Goal: Obtain resource: Download file/media

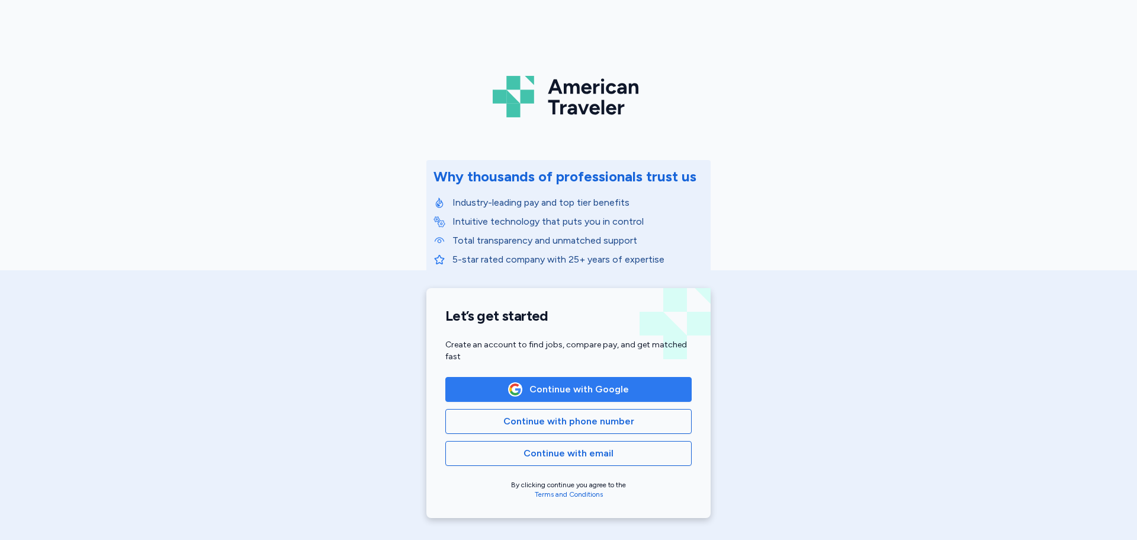
click at [570, 391] on span "Continue with Google" at bounding box center [578, 389] width 99 height 14
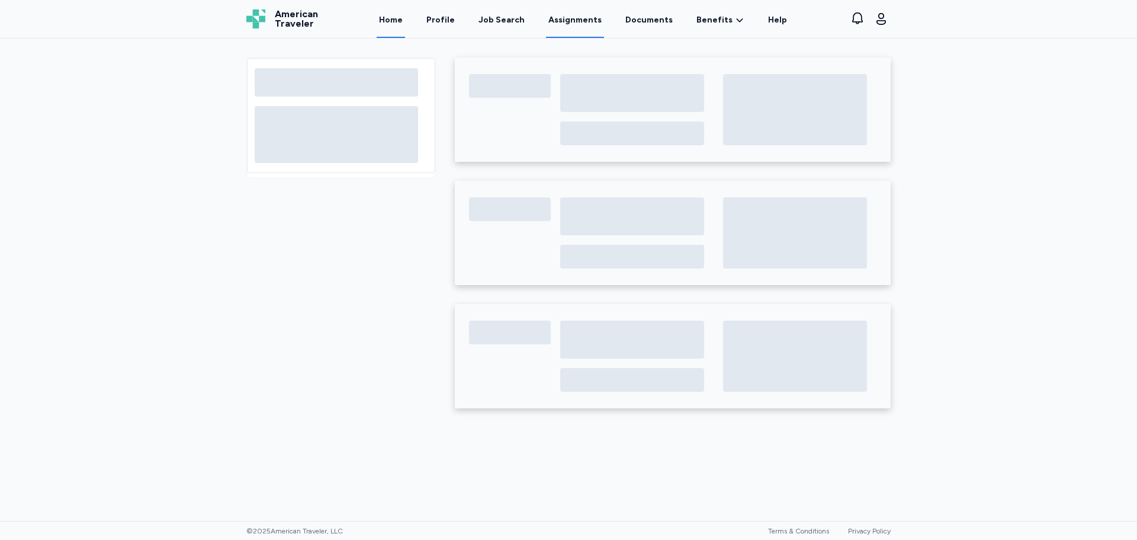
click at [571, 22] on link "Assignments" at bounding box center [575, 19] width 58 height 37
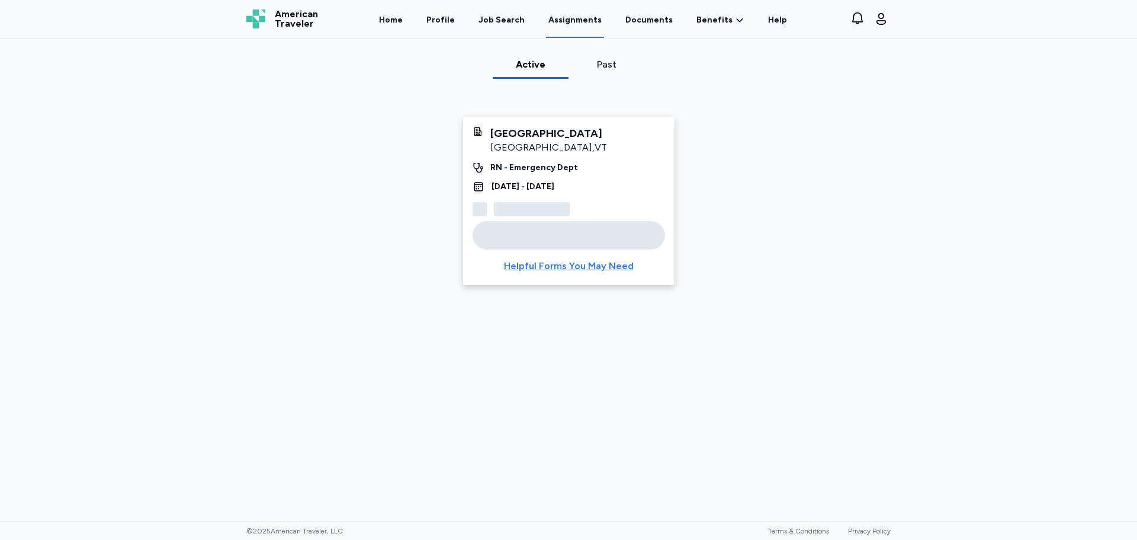
click at [548, 266] on div "Helpful Forms You May Need" at bounding box center [569, 266] width 130 height 14
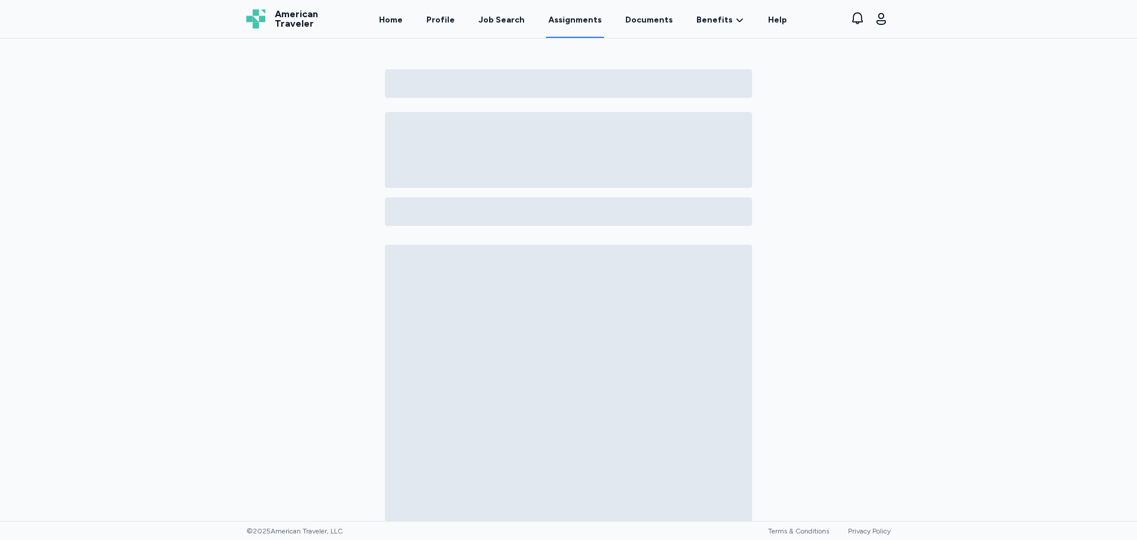
click at [570, 22] on link "Assignments" at bounding box center [575, 19] width 58 height 37
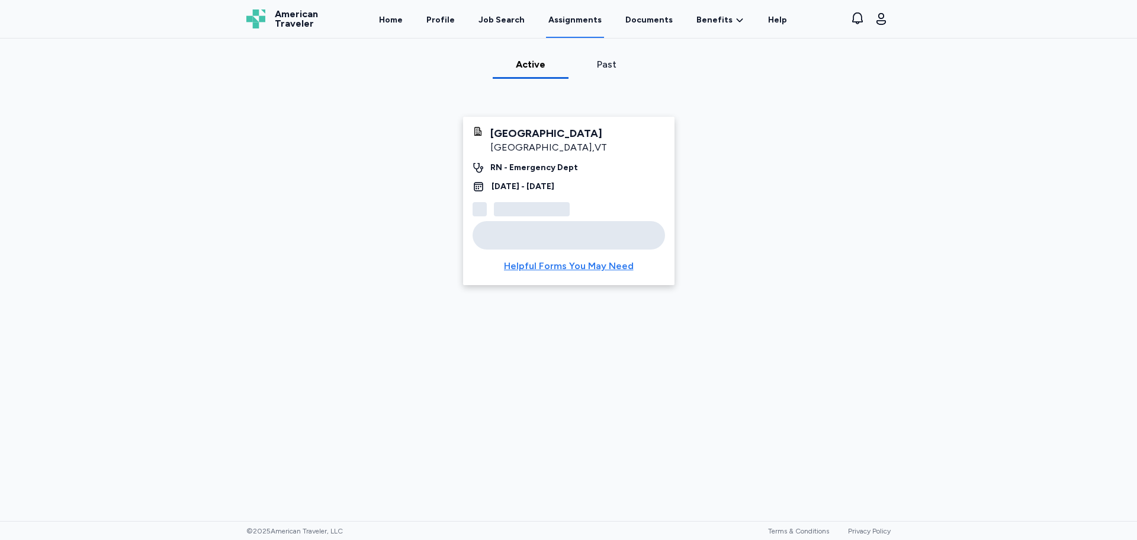
click at [536, 264] on div "Helpful Forms You May Need" at bounding box center [569, 266] width 130 height 14
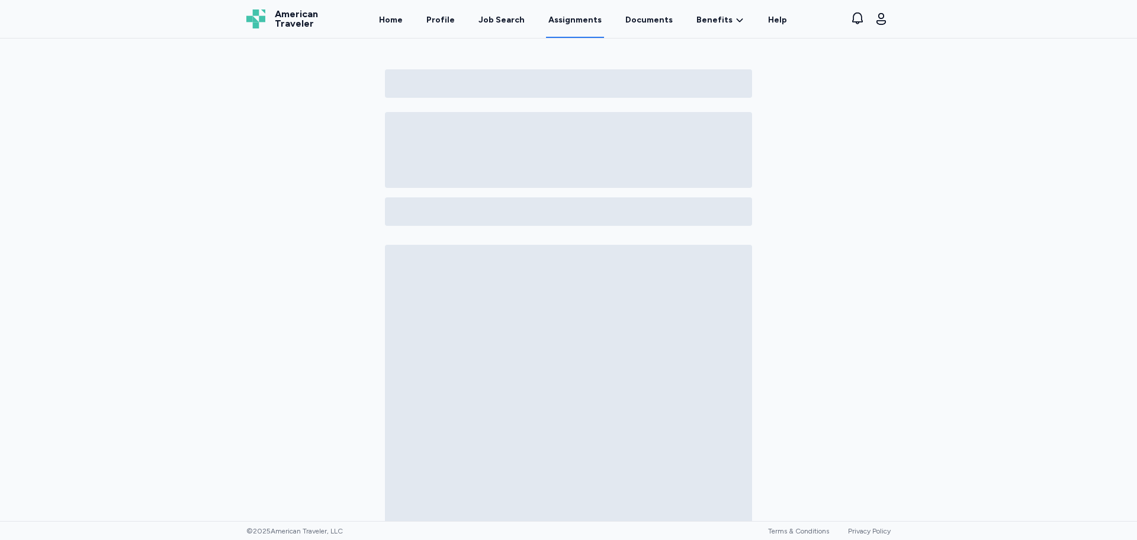
click at [573, 20] on link "Assignments" at bounding box center [575, 19] width 58 height 37
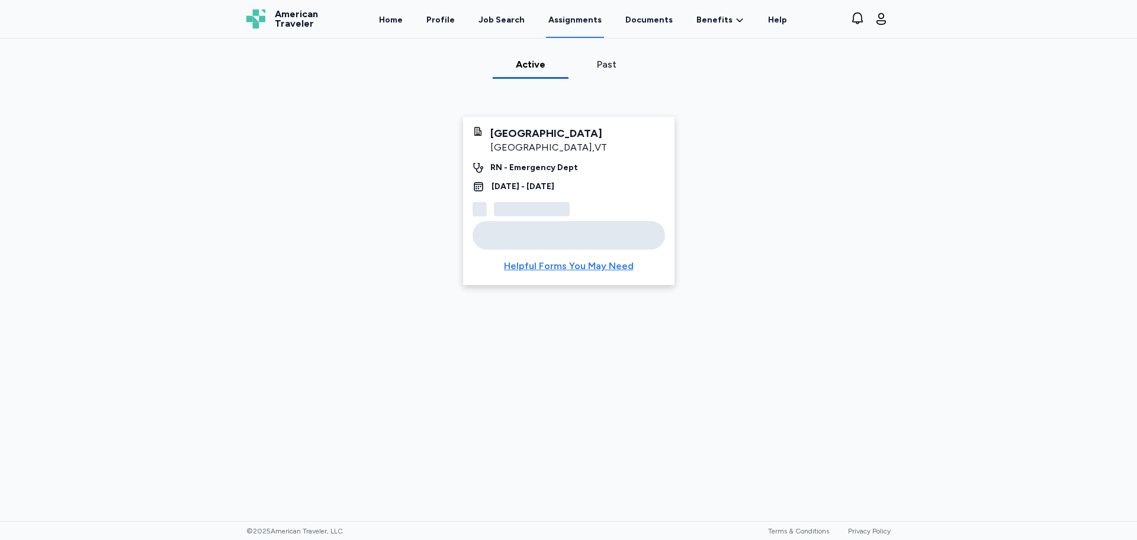
click at [510, 264] on div "Helpful Forms You May Need" at bounding box center [569, 266] width 130 height 14
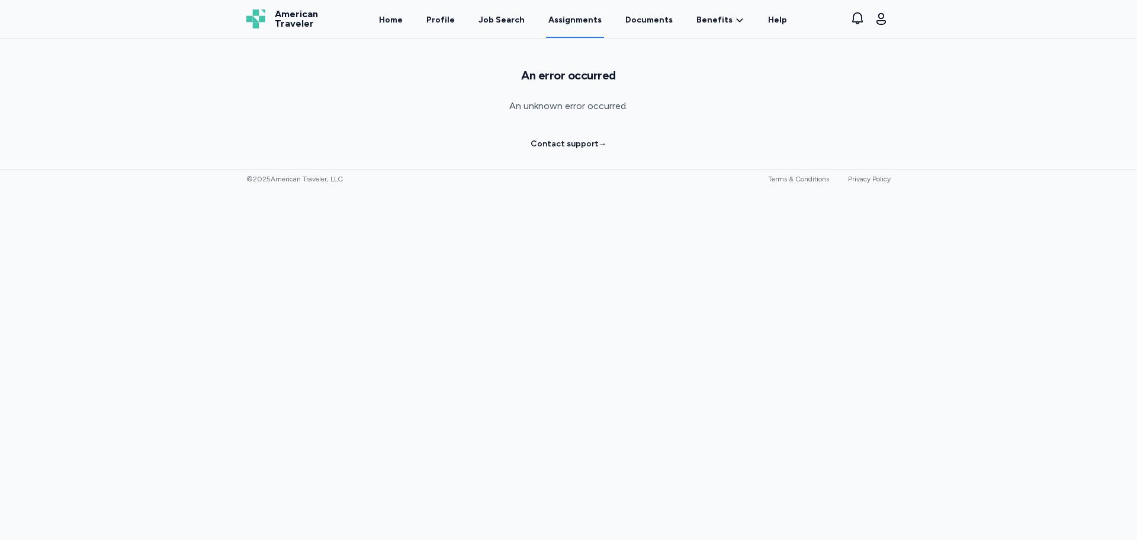
click at [558, 14] on link "Assignments" at bounding box center [575, 19] width 58 height 37
click at [503, 14] on div "Job Search" at bounding box center [502, 20] width 46 height 12
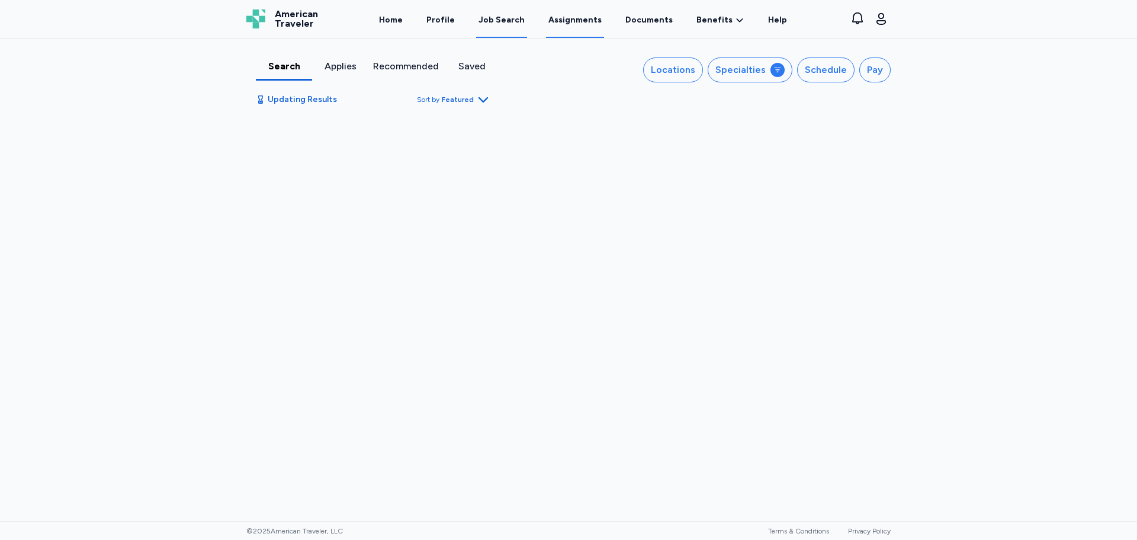
click at [583, 14] on link "Assignments" at bounding box center [575, 19] width 58 height 37
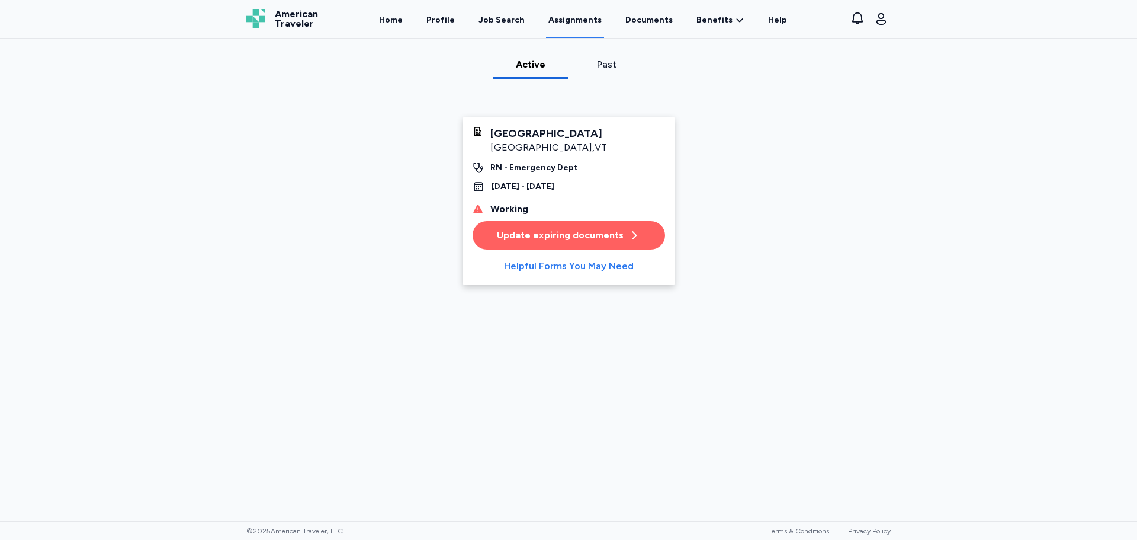
click at [551, 265] on div "Helpful Forms You May Need" at bounding box center [569, 266] width 130 height 14
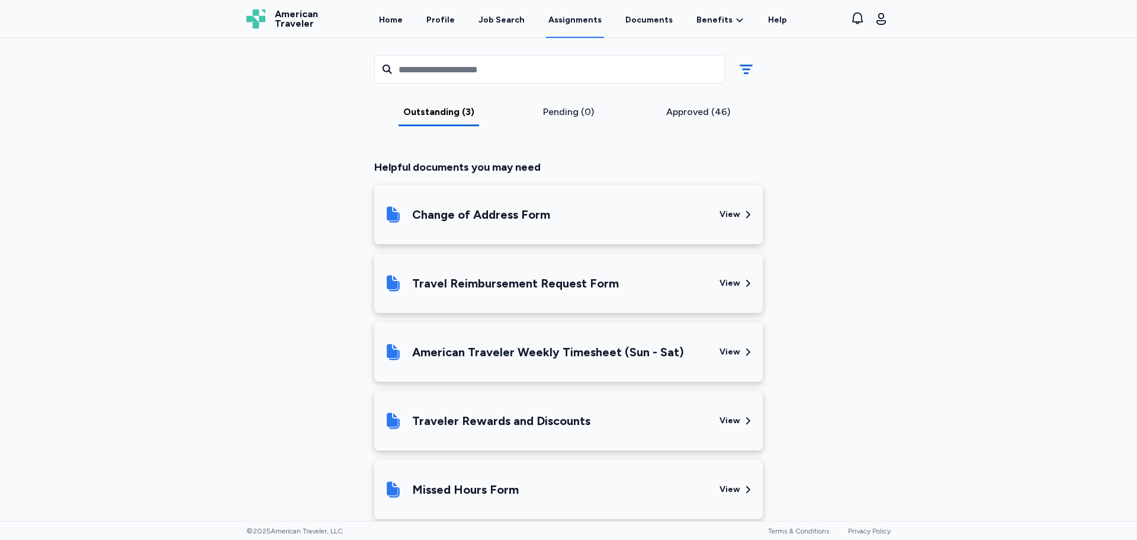
scroll to position [625, 0]
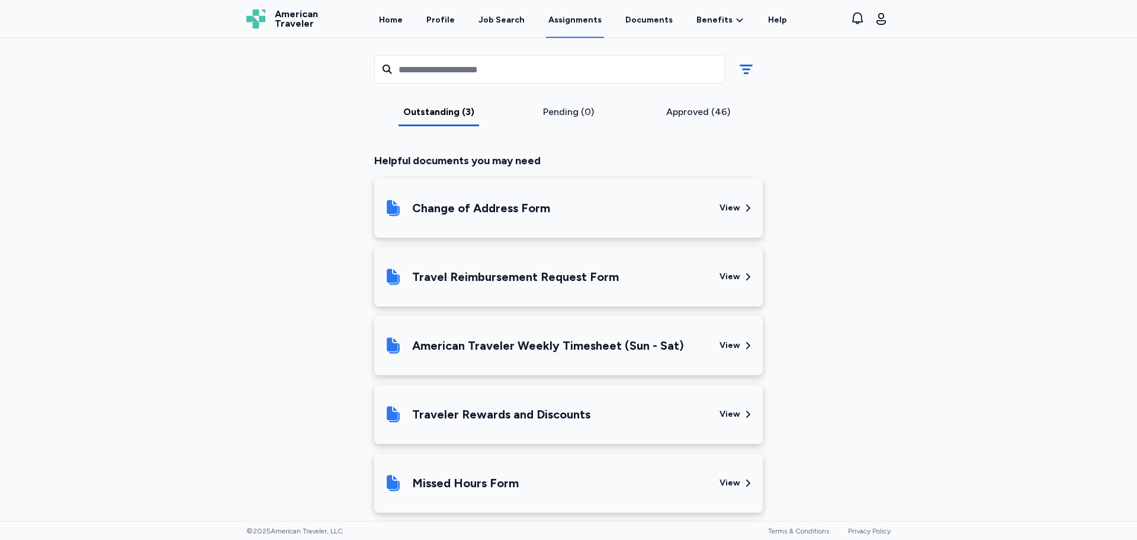
click at [734, 343] on div "View" at bounding box center [730, 345] width 21 height 12
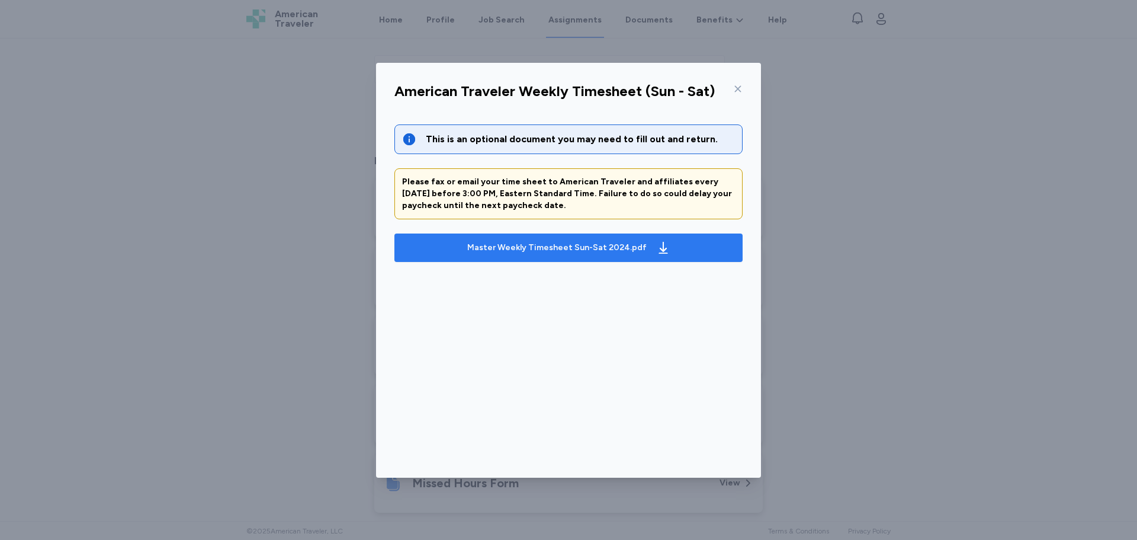
click at [542, 251] on div "Master Weekly Timesheet Sun-Sat 2024.pdf" at bounding box center [556, 248] width 179 height 12
